Goal: Information Seeking & Learning: Learn about a topic

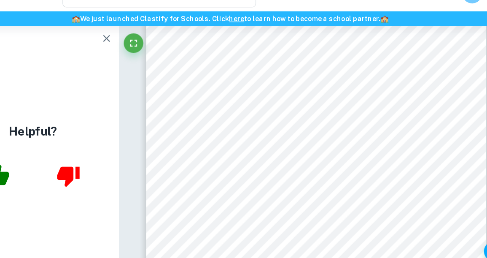
scroll to position [1526, 0]
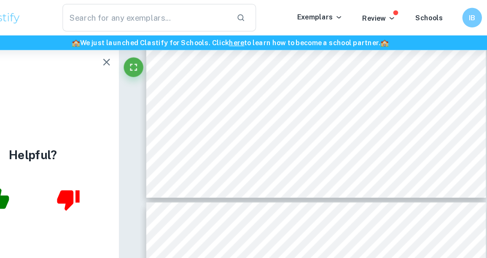
type input "4"
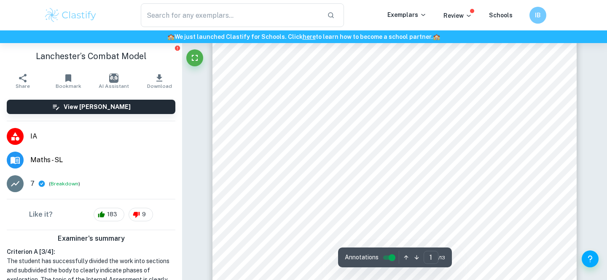
scroll to position [20, 0]
click at [248, 17] on input "text" at bounding box center [231, 15] width 180 height 24
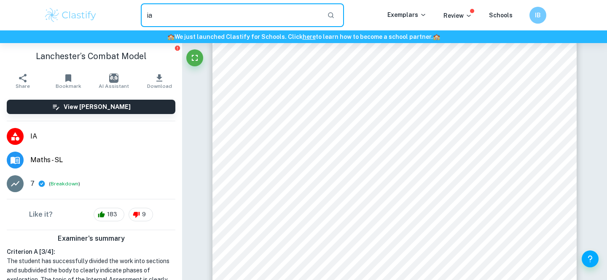
type input "i"
type input "math ia"
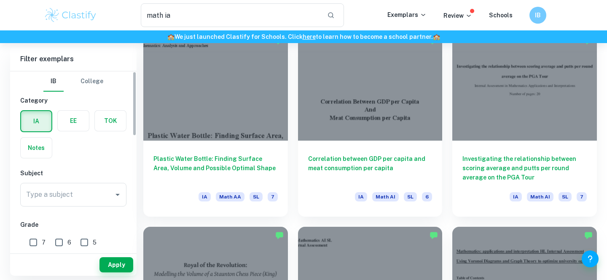
scroll to position [147, 0]
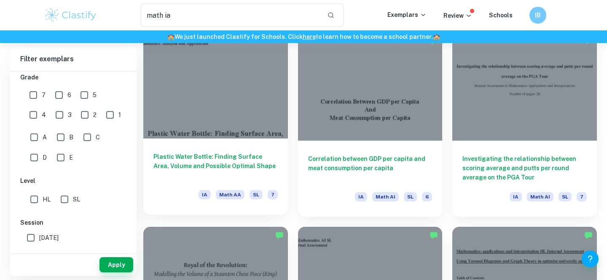
click at [201, 114] on div at bounding box center [215, 84] width 145 height 108
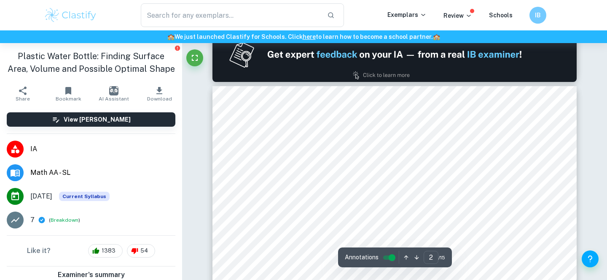
scroll to position [549, 0]
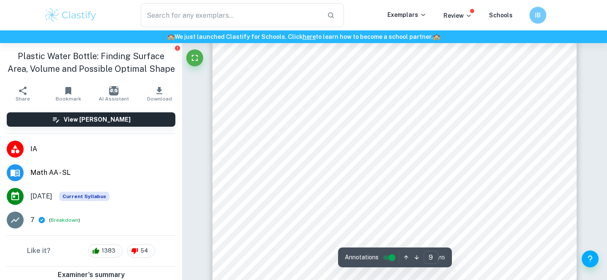
type input "8"
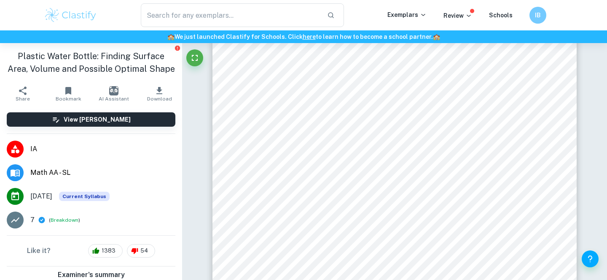
type input "math ia"
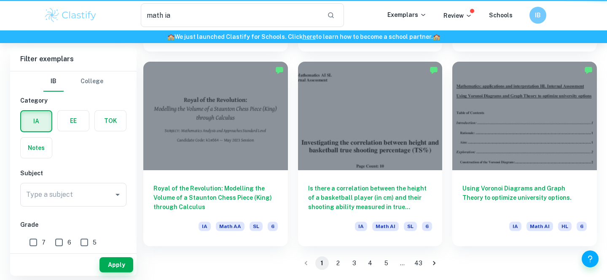
scroll to position [1032, 0]
